Goal: Information Seeking & Learning: Learn about a topic

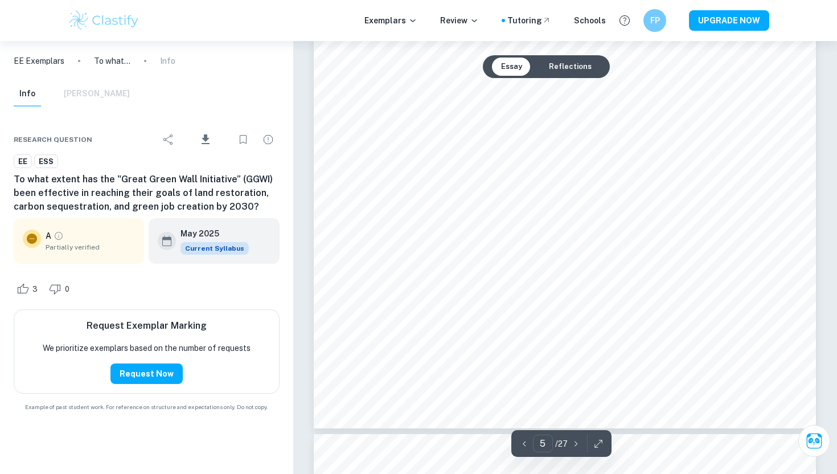
scroll to position [3045, 0]
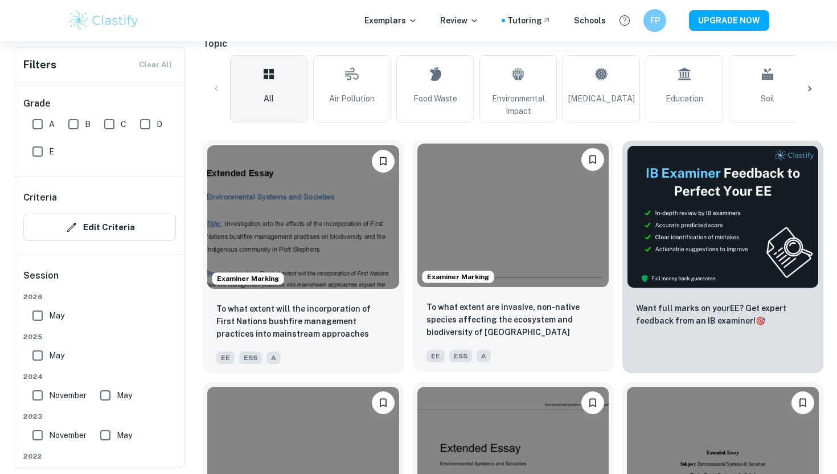
scroll to position [263, 0]
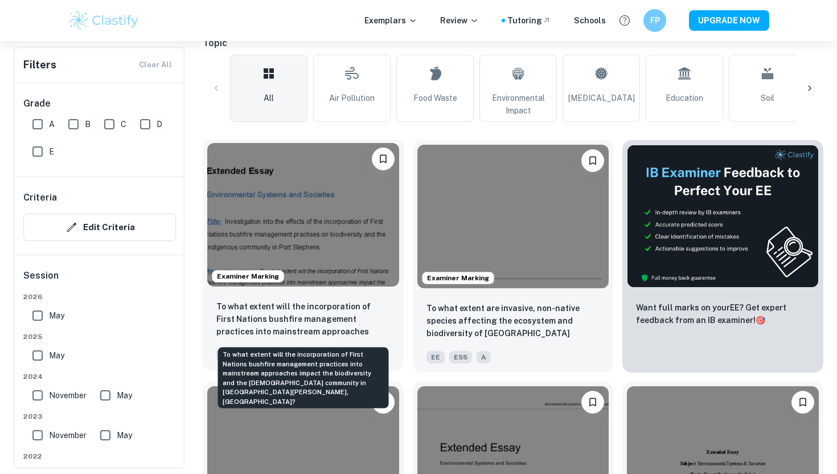
click at [348, 306] on p "To what extent will the incorporation of First Nations bushfire management prac…" at bounding box center [303, 319] width 174 height 39
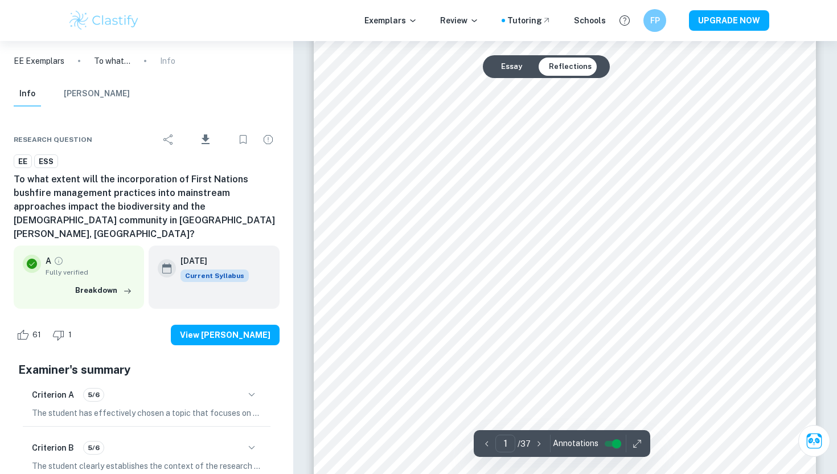
scroll to position [40, 0]
click at [519, 75] on button "Essay" at bounding box center [511, 66] width 39 height 18
click at [519, 62] on button "Essay" at bounding box center [511, 66] width 39 height 18
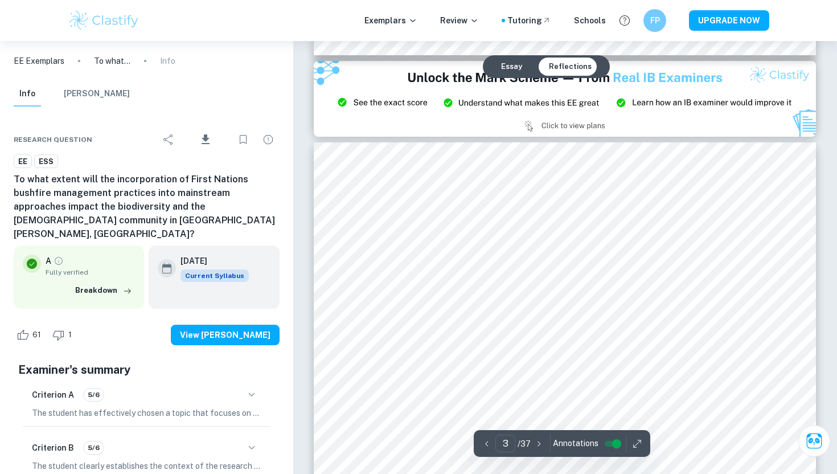
type input "2"
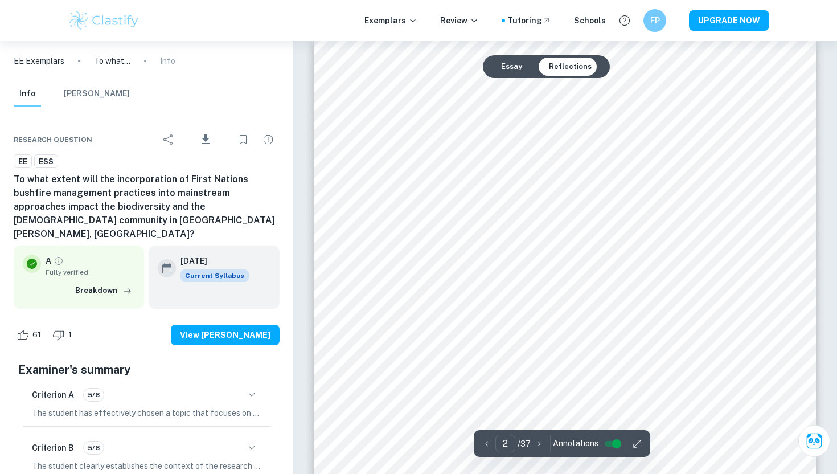
scroll to position [795, 0]
